Goal: Information Seeking & Learning: Learn about a topic

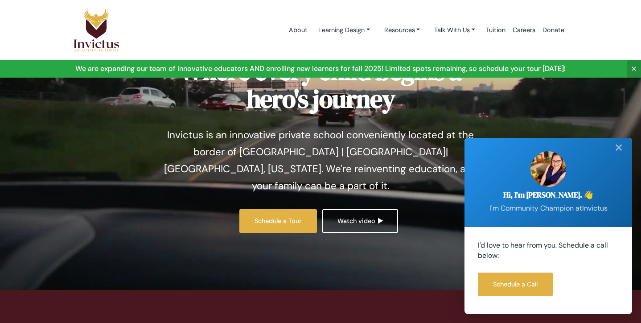
scroll to position [59, 0]
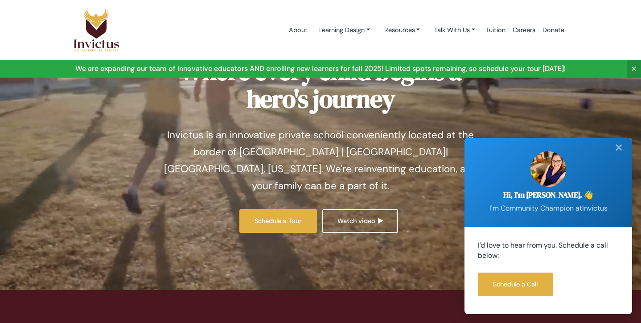
click at [616, 153] on div "✕" at bounding box center [619, 148] width 18 height 20
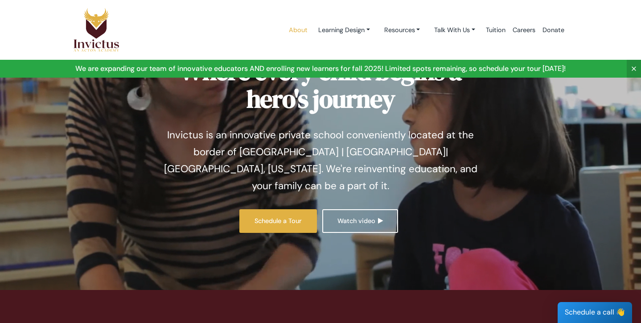
click at [301, 29] on link "About" at bounding box center [298, 30] width 26 height 38
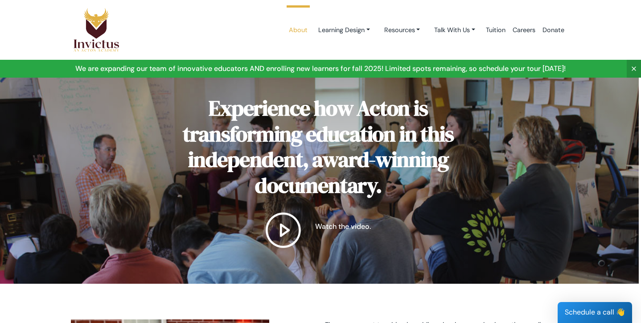
scroll to position [0, 2]
click at [336, 25] on link "Learning Design" at bounding box center [344, 30] width 66 height 16
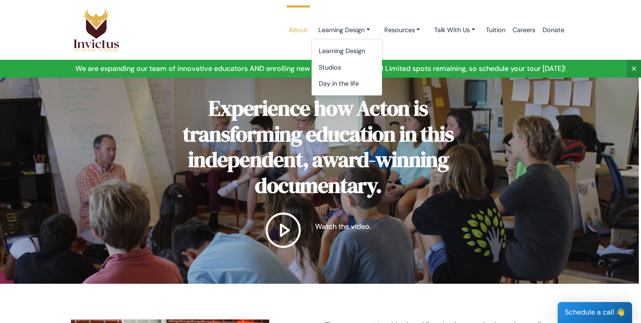
click at [290, 29] on link "About" at bounding box center [298, 30] width 26 height 38
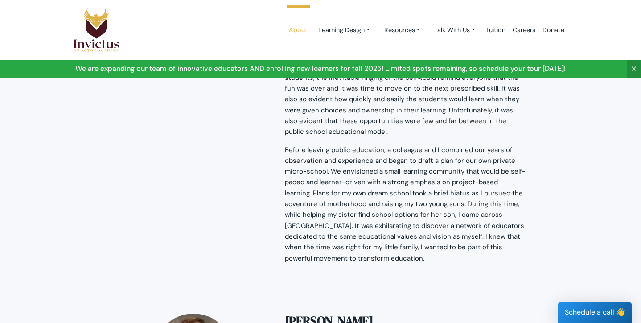
scroll to position [985, 0]
click at [326, 30] on link "Learning Design" at bounding box center [344, 30] width 66 height 16
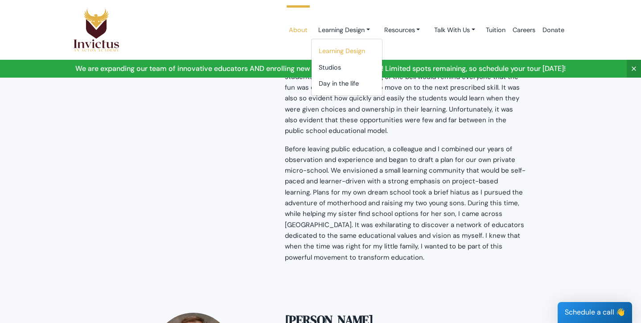
click at [330, 52] on link "Learning Design" at bounding box center [347, 51] width 70 height 16
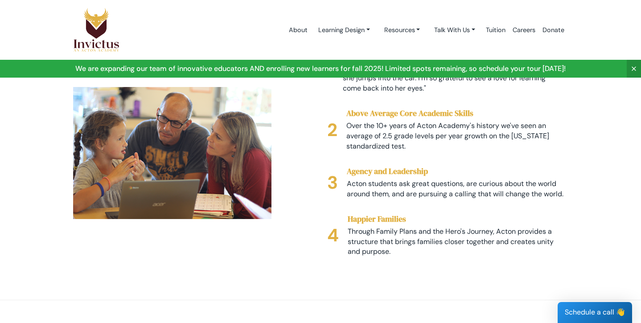
scroll to position [1452, 0]
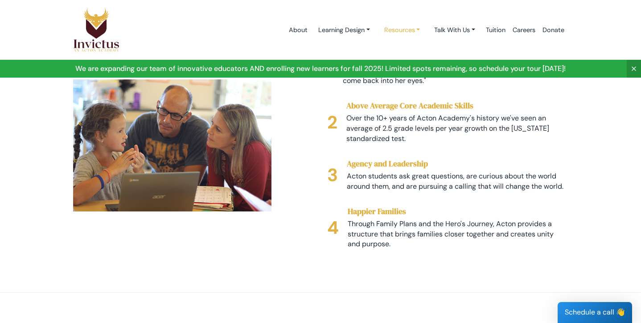
click at [401, 32] on link "Resources" at bounding box center [402, 30] width 50 height 16
click at [408, 86] on link "Parent Portal" at bounding box center [413, 83] width 70 height 16
click at [405, 23] on link "Resources" at bounding box center [402, 30] width 50 height 16
click at [488, 33] on link "Tuition" at bounding box center [495, 30] width 27 height 38
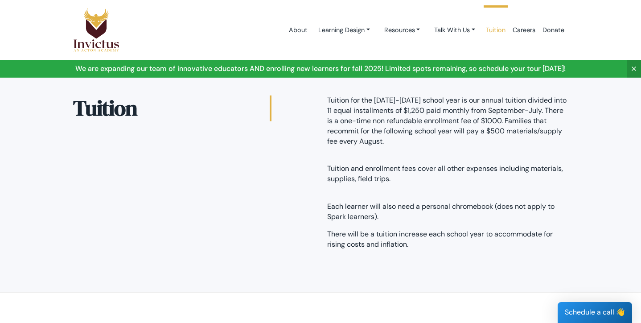
drag, startPoint x: 398, startPoint y: 110, endPoint x: 440, endPoint y: 107, distance: 41.6
click at [413, 107] on p "Tuition for the [DATE]-[DATE] school year is our annual tuition divided into 11…" at bounding box center [447, 120] width 241 height 51
click at [440, 107] on p "Tuition for the [DATE]-[DATE] school year is our annual tuition divided into 11…" at bounding box center [447, 120] width 241 height 51
click at [399, 113] on p "Tuition for the 2023-2024 school year is our annual tuition divided into 11 equ…" at bounding box center [447, 120] width 241 height 51
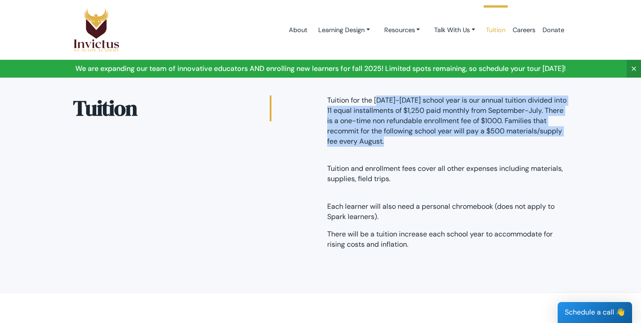
drag, startPoint x: 345, startPoint y: 97, endPoint x: 413, endPoint y: 148, distance: 86.0
click at [413, 148] on div "Tuition for the 2023-2024 school year is our annual tuition divided into 11 equ…" at bounding box center [448, 175] width 254 height 161
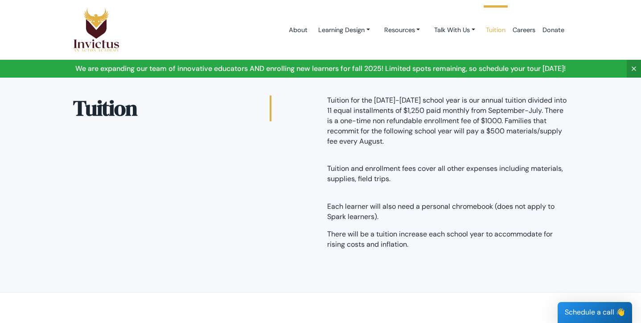
click at [393, 184] on div "Tuition for the 2023-2024 school year is our annual tuition divided into 11 equ…" at bounding box center [448, 175] width 254 height 161
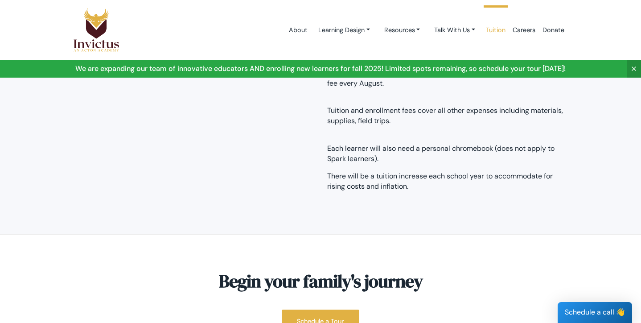
scroll to position [59, 0]
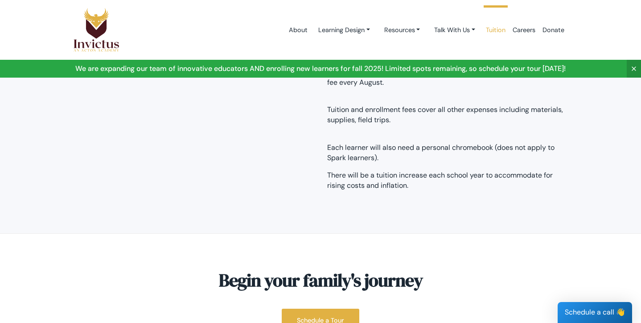
drag, startPoint x: 325, startPoint y: 139, endPoint x: 375, endPoint y: 148, distance: 50.8
click at [375, 148] on div "Tuition for the 2023-2024 school year is our annual tuition divided into 11 equ…" at bounding box center [448, 117] width 254 height 161
click at [411, 200] on section "Tuition Tuition for the 2023-2024 school year is our annual tuition divided int…" at bounding box center [320, 117] width 641 height 232
drag, startPoint x: 376, startPoint y: 153, endPoint x: 301, endPoint y: 133, distance: 77.4
click at [301, 133] on div "Tuition Tuition for the 2023-2024 school year is our annual tuition divided int…" at bounding box center [320, 117] width 508 height 161
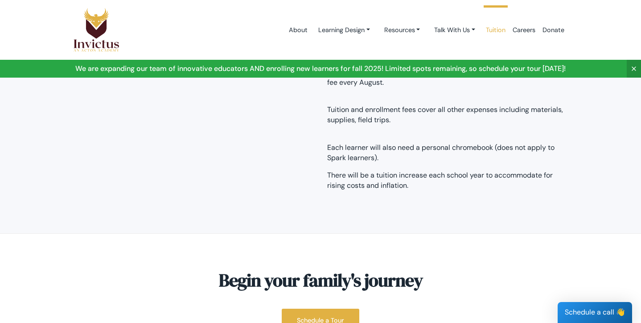
click at [388, 189] on div "Tuition for the 2023-2024 school year is our annual tuition divided into 11 equ…" at bounding box center [448, 117] width 254 height 161
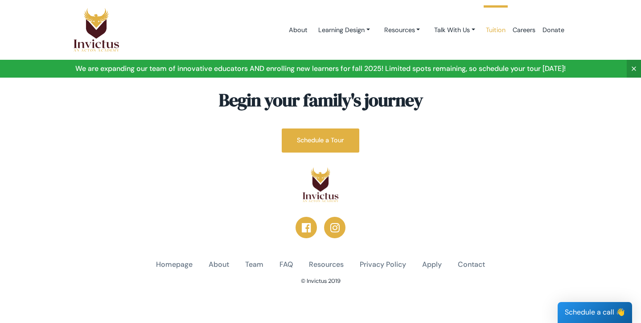
scroll to position [238, 0]
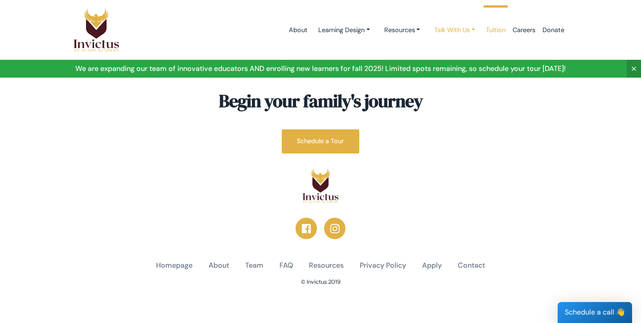
click at [453, 34] on link "Talk With Us" at bounding box center [454, 30] width 55 height 16
click at [557, 28] on link "Donate" at bounding box center [553, 30] width 29 height 38
